Goal: Find specific page/section: Find specific page/section

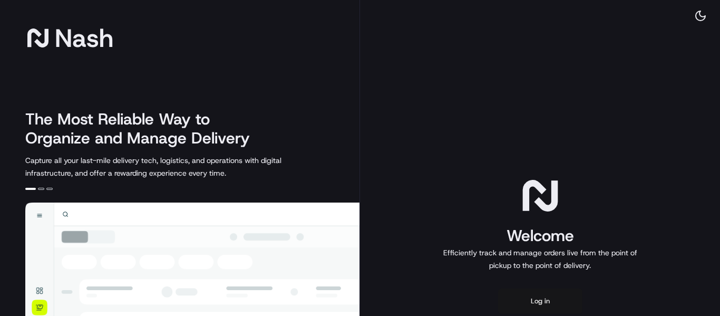
click at [550, 299] on button "Log in" at bounding box center [540, 300] width 84 height 25
click at [554, 298] on button "Log in" at bounding box center [540, 300] width 84 height 25
